Goal: Task Accomplishment & Management: Use online tool/utility

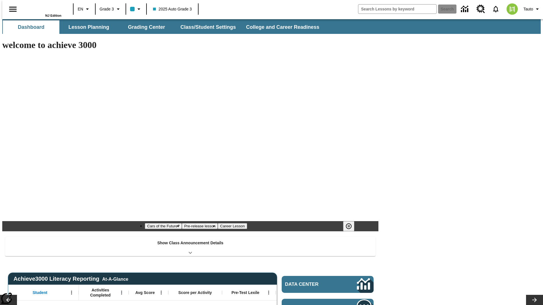
type input "-1"
click at [144, 27] on button "Grading Center" at bounding box center [146, 27] width 57 height 14
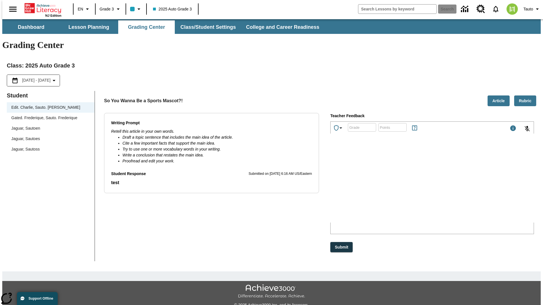
click at [49, 126] on span "Jaguar, Sautoen" at bounding box center [50, 129] width 79 height 6
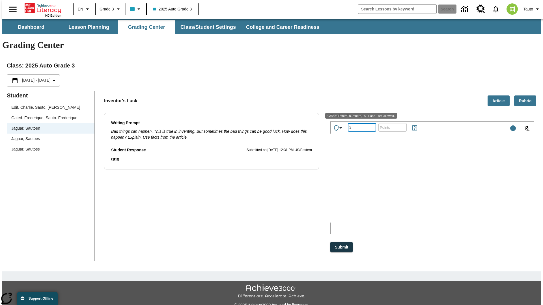
type input "3"
type input "10"
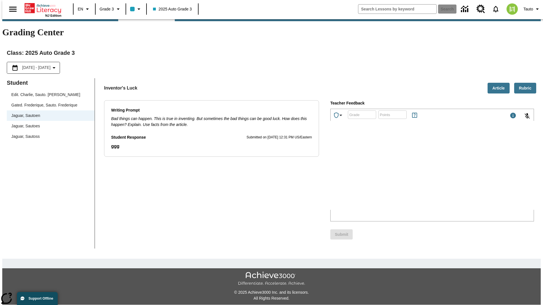
click at [413, 174] on p "Type your response here." at bounding box center [373, 172] width 80 height 5
